Goal: Information Seeking & Learning: Understand process/instructions

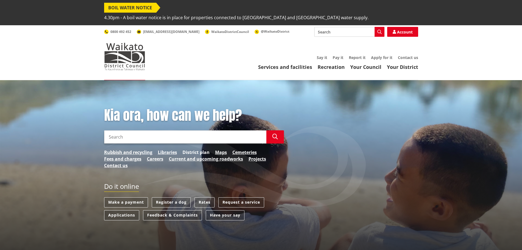
click at [198, 149] on link "District plan" at bounding box center [195, 152] width 27 height 7
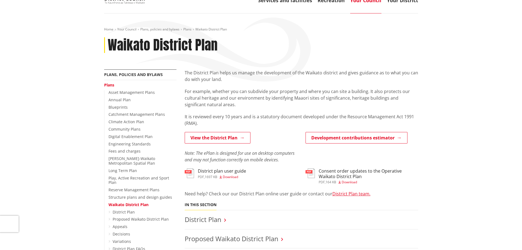
scroll to position [82, 0]
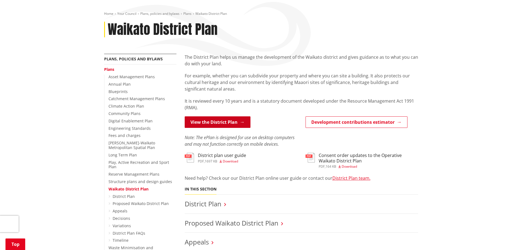
click at [222, 116] on link "View the District Plan" at bounding box center [218, 122] width 66 height 12
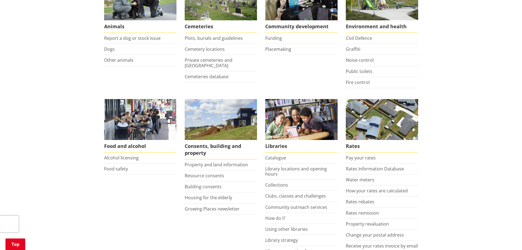
scroll to position [164, 0]
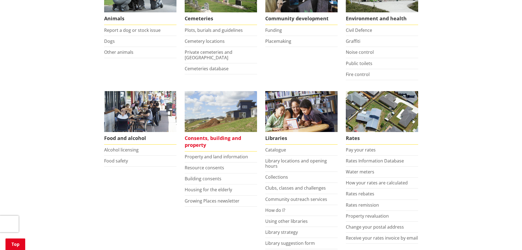
click at [193, 132] on span "Consents, building and property" at bounding box center [221, 141] width 72 height 19
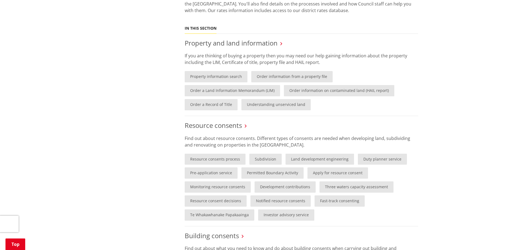
scroll to position [274, 0]
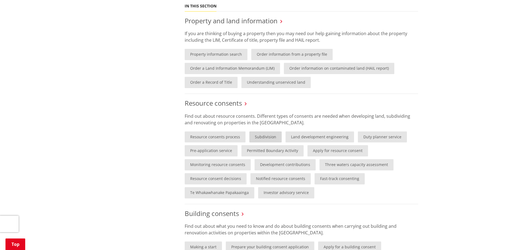
click at [269, 131] on link "Subdivision" at bounding box center [265, 136] width 32 height 11
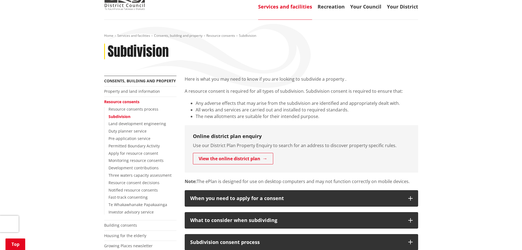
scroll to position [82, 0]
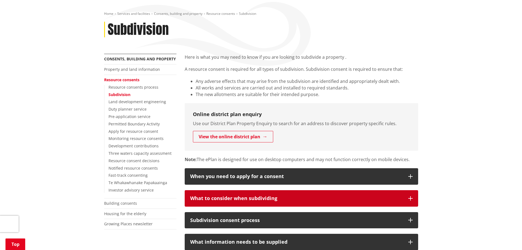
click at [409, 196] on icon "button" at bounding box center [410, 198] width 4 height 4
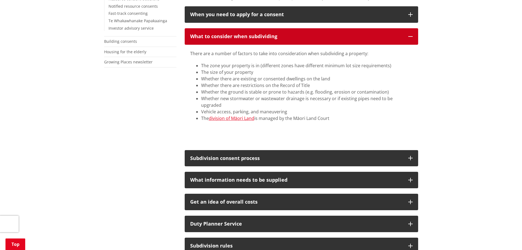
scroll to position [274, 0]
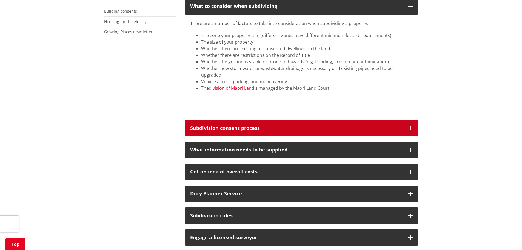
click at [412, 125] on icon "button" at bounding box center [410, 127] width 4 height 4
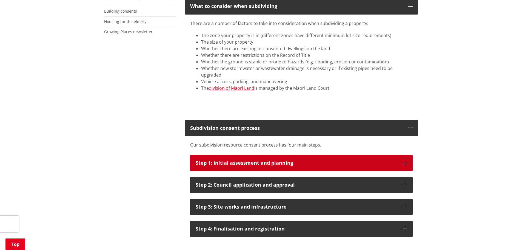
click at [404, 161] on icon "button" at bounding box center [405, 163] width 4 height 4
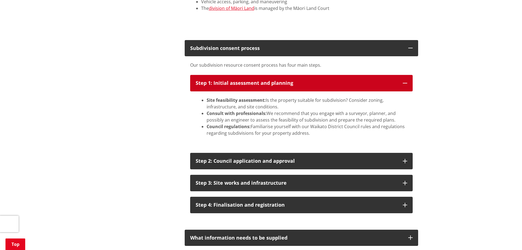
scroll to position [356, 0]
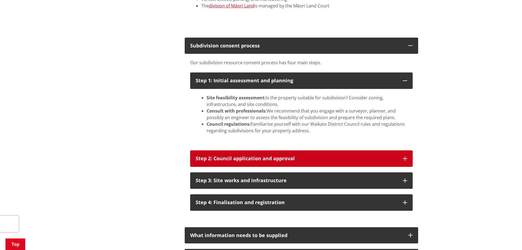
click at [406, 156] on icon "button" at bounding box center [405, 158] width 4 height 4
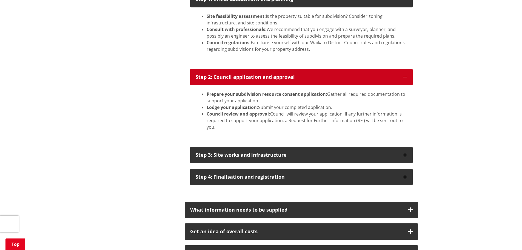
scroll to position [438, 0]
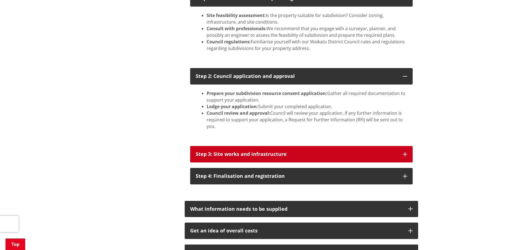
click at [405, 152] on icon "button" at bounding box center [405, 154] width 4 height 4
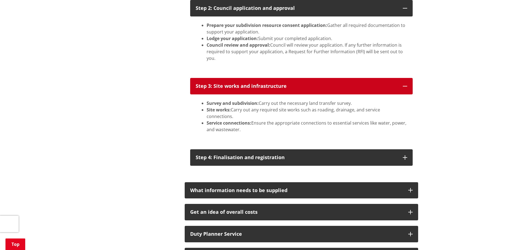
scroll to position [548, 0]
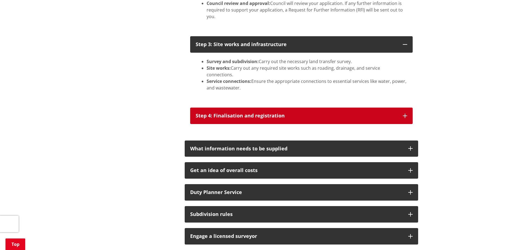
click at [405, 113] on icon "button" at bounding box center [405, 115] width 4 height 4
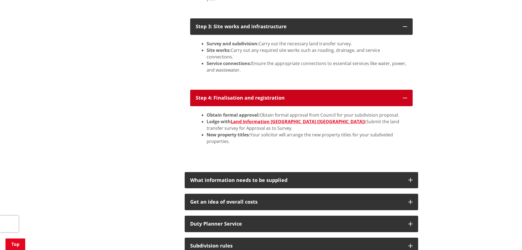
scroll to position [630, 0]
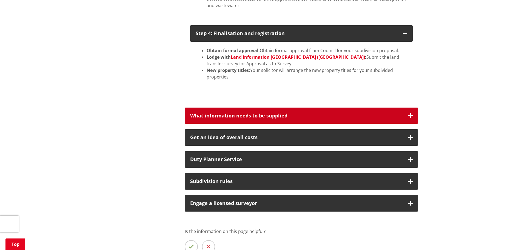
click at [410, 107] on button "What information needs to be supplied" at bounding box center [301, 115] width 233 height 16
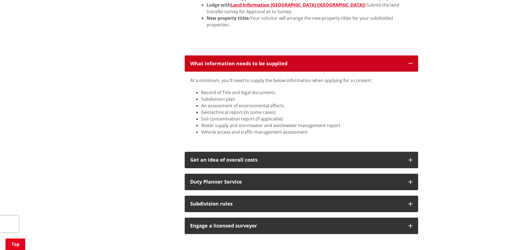
scroll to position [685, 0]
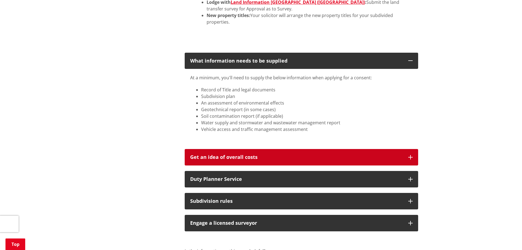
click at [411, 155] on icon "button" at bounding box center [410, 157] width 4 height 4
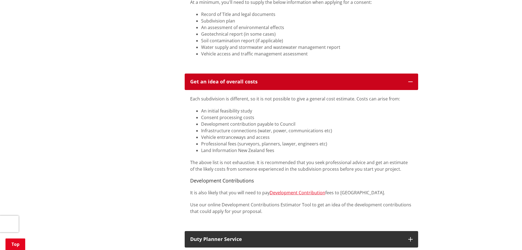
scroll to position [795, 0]
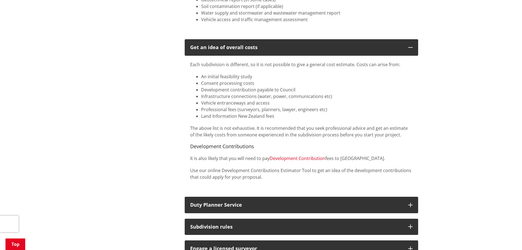
click at [285, 155] on link "Development Contribution" at bounding box center [298, 158] width 56 height 6
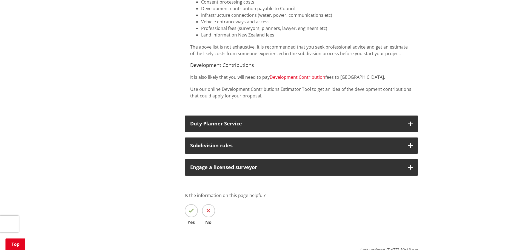
scroll to position [877, 0]
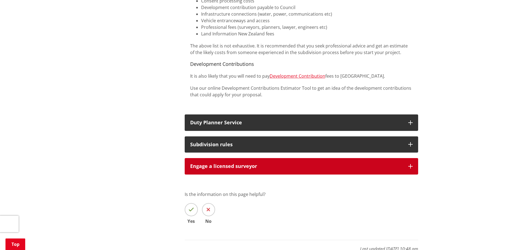
click at [411, 164] on icon "button" at bounding box center [410, 166] width 4 height 4
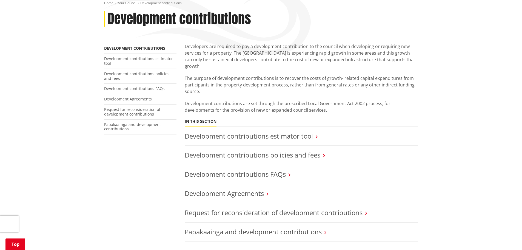
scroll to position [110, 0]
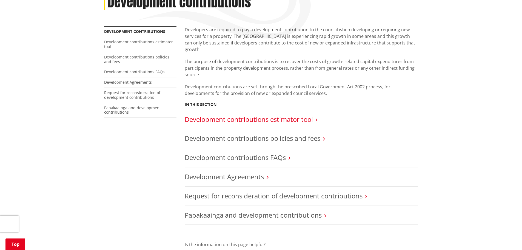
click at [242, 115] on link "Development contributions estimator tool" at bounding box center [249, 119] width 128 height 9
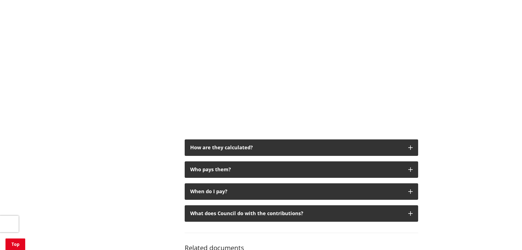
scroll to position [301, 0]
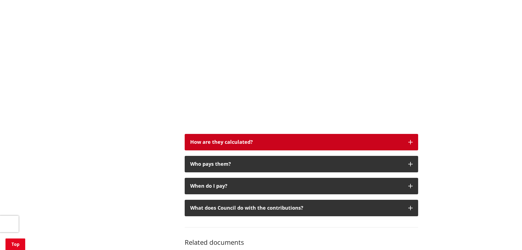
click at [409, 140] on icon "button" at bounding box center [410, 142] width 4 height 4
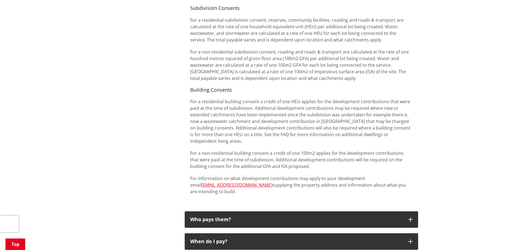
scroll to position [575, 0]
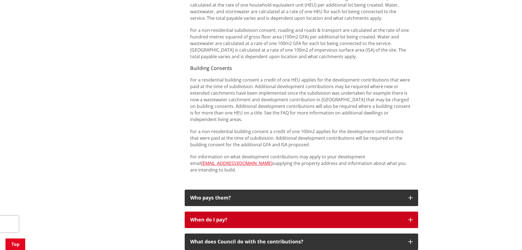
click at [411, 217] on icon "button" at bounding box center [410, 219] width 4 height 4
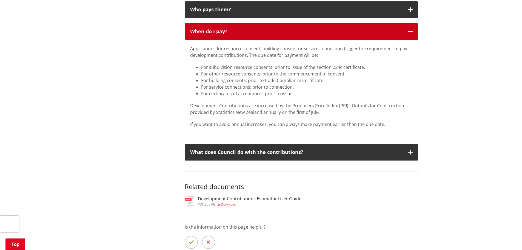
scroll to position [795, 0]
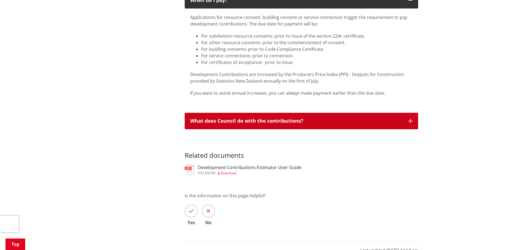
click at [411, 119] on icon "button" at bounding box center [410, 121] width 4 height 4
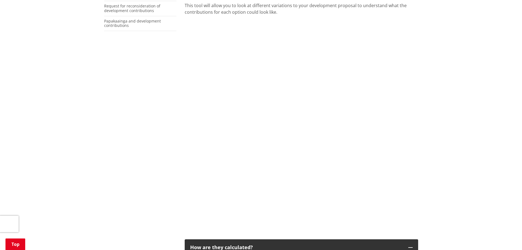
scroll to position [82, 0]
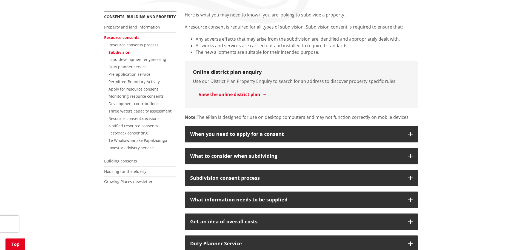
scroll to position [111, 0]
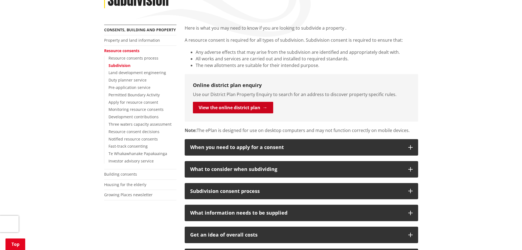
click at [224, 102] on link "View the online district plan" at bounding box center [233, 108] width 80 height 12
